Goal: Information Seeking & Learning: Check status

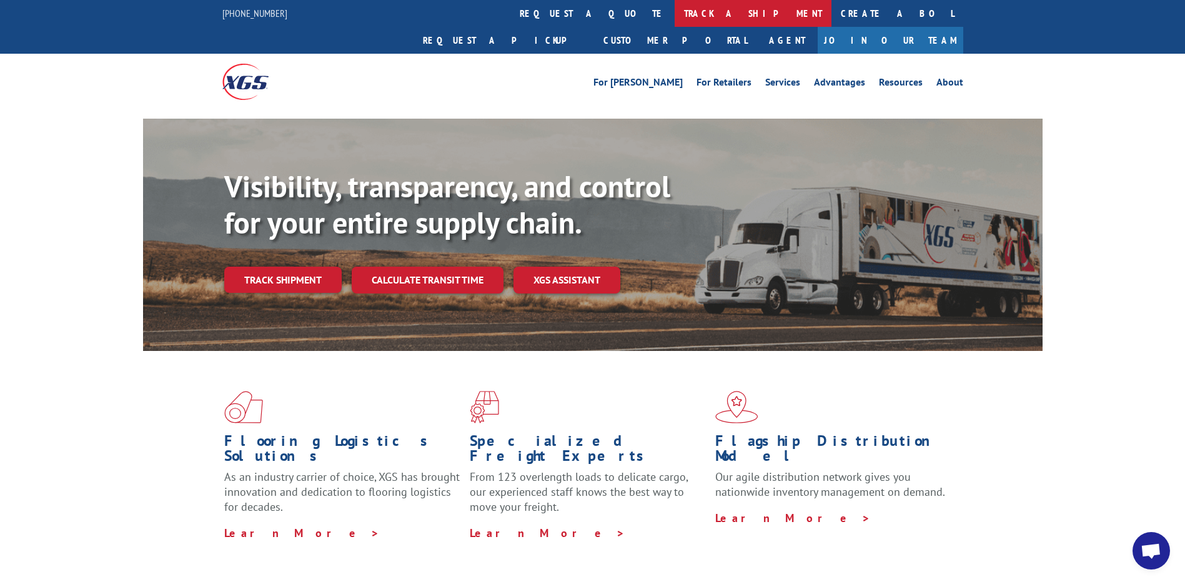
click at [675, 10] on link "track a shipment" at bounding box center [753, 13] width 157 height 27
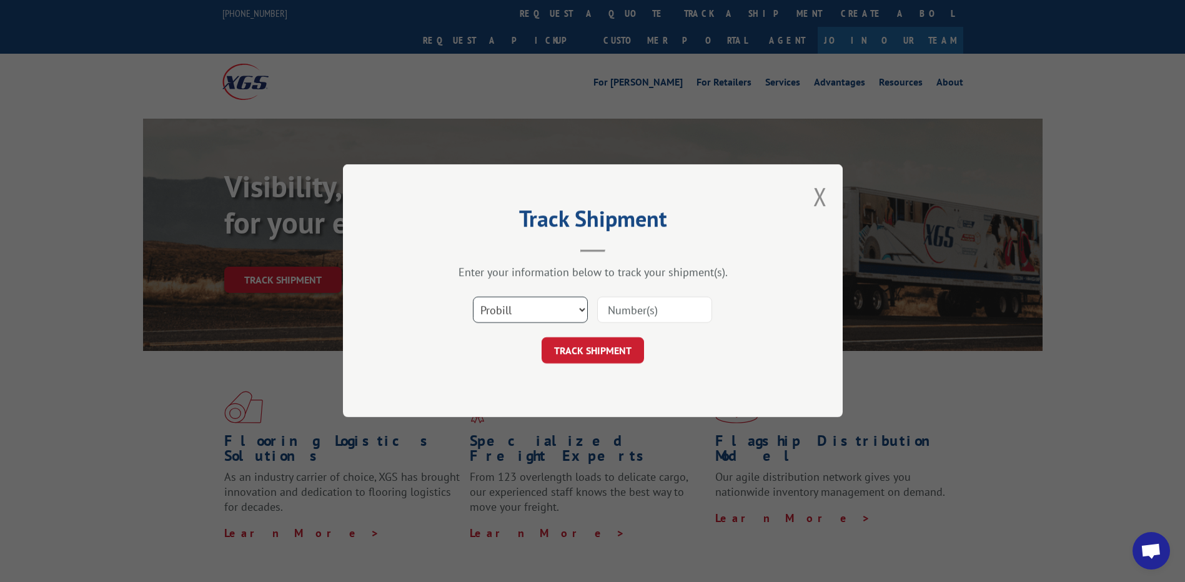
click at [551, 307] on select "Select category... Probill BOL PO" at bounding box center [530, 310] width 115 height 26
select select "po"
click at [473, 297] on select "Select category... Probill BOL PO" at bounding box center [530, 310] width 115 height 26
click at [604, 308] on input at bounding box center [654, 310] width 115 height 26
paste input "61537377"
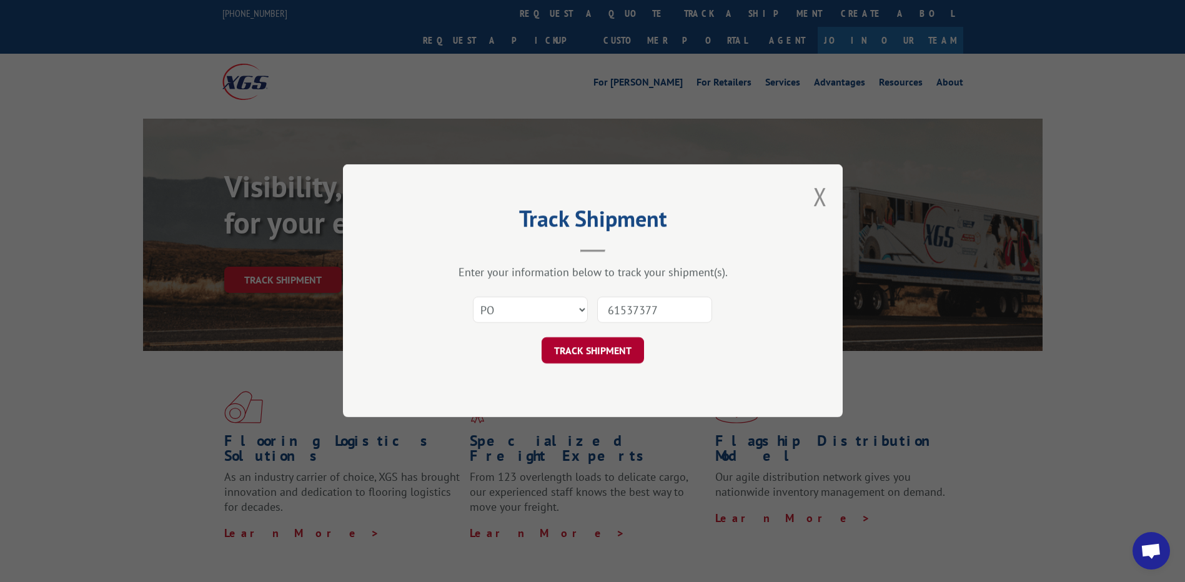
type input "61537377"
click at [557, 339] on button "TRACK SHIPMENT" at bounding box center [593, 351] width 102 height 26
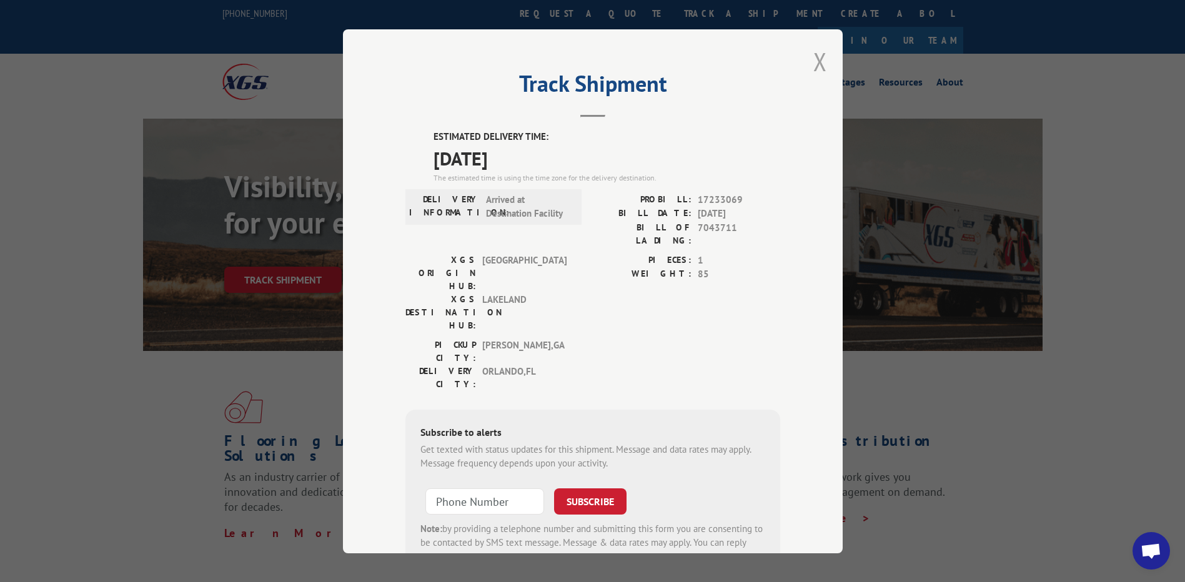
click at [814, 67] on button "Close modal" at bounding box center [821, 61] width 14 height 33
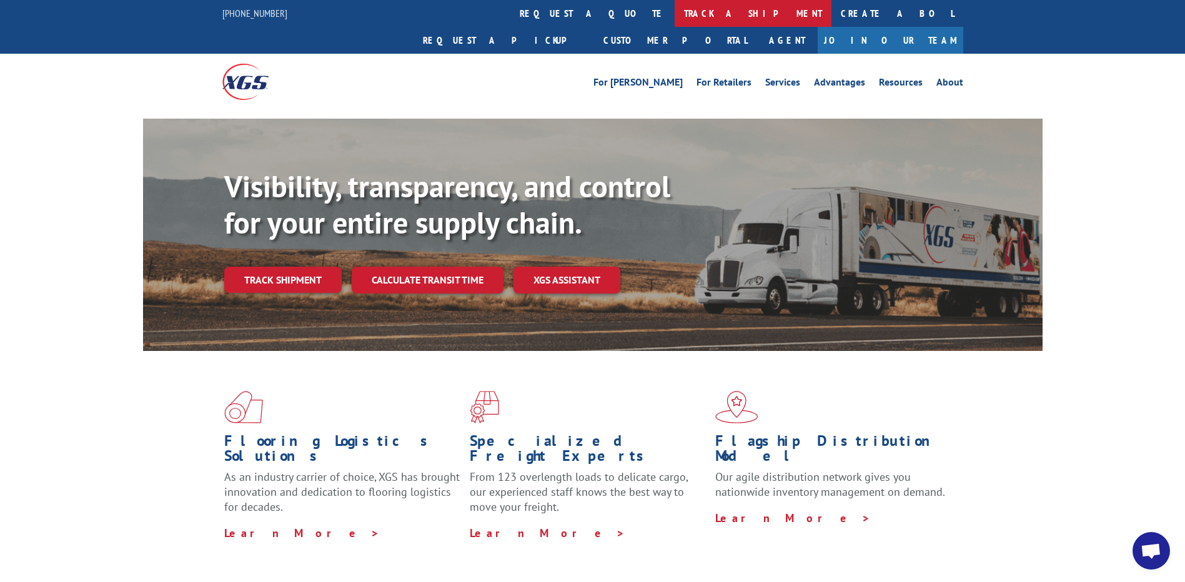
click at [675, 12] on link "track a shipment" at bounding box center [753, 13] width 157 height 27
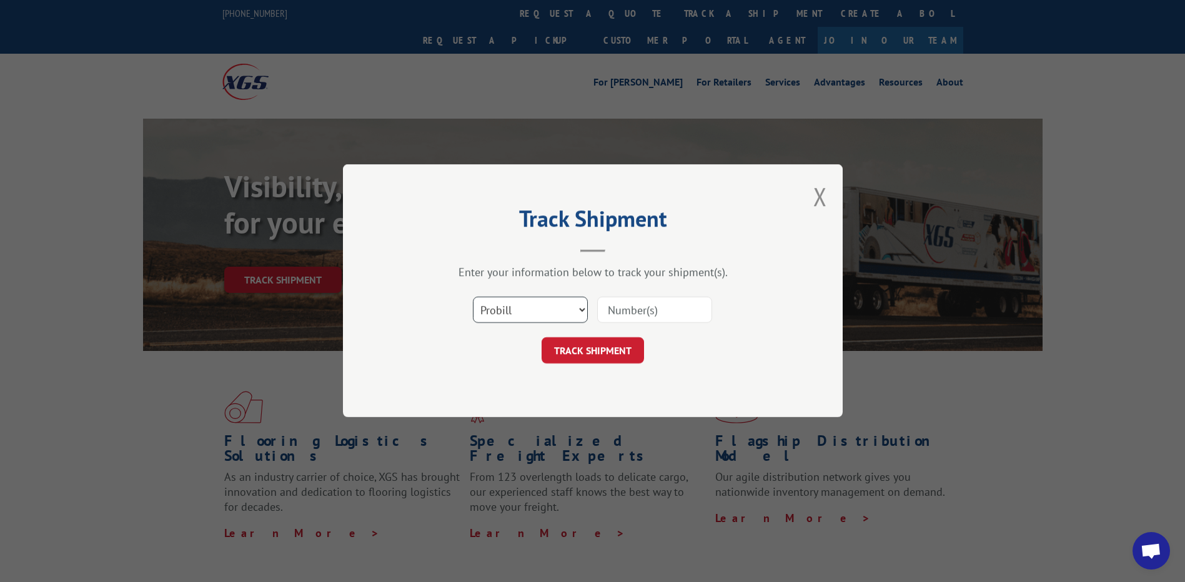
click at [554, 304] on select "Select category... Probill BOL PO" at bounding box center [530, 310] width 115 height 26
select select "po"
click at [473, 297] on select "Select category... Probill BOL PO" at bounding box center [530, 310] width 115 height 26
click at [624, 310] on input at bounding box center [654, 310] width 115 height 26
paste input "50549258"
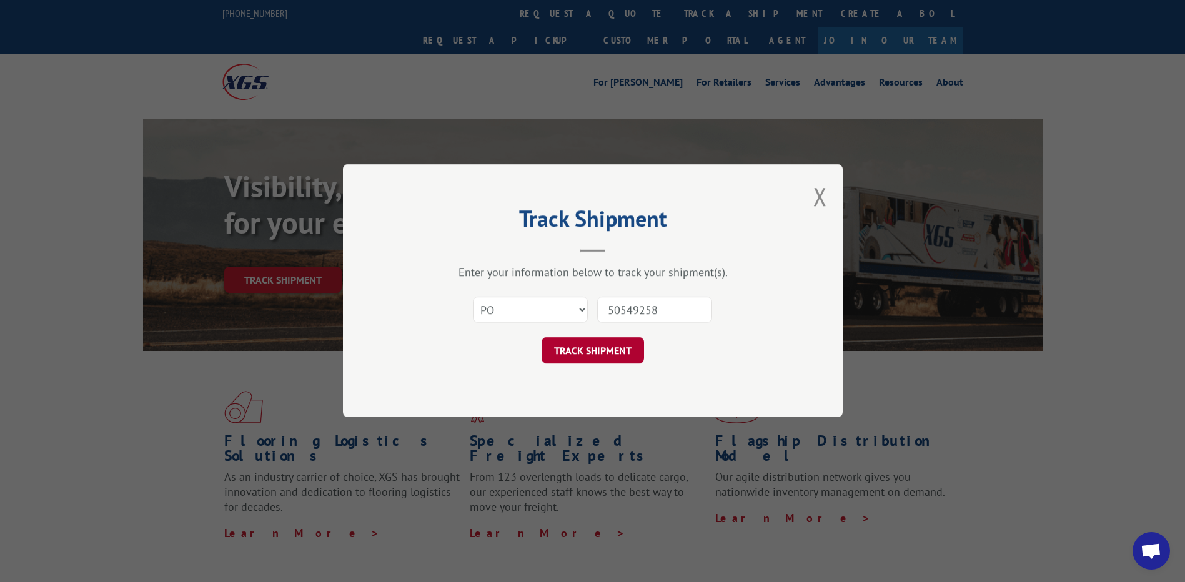
type input "50549258"
click at [572, 352] on button "TRACK SHIPMENT" at bounding box center [593, 351] width 102 height 26
